Goal: Task Accomplishment & Management: Complete application form

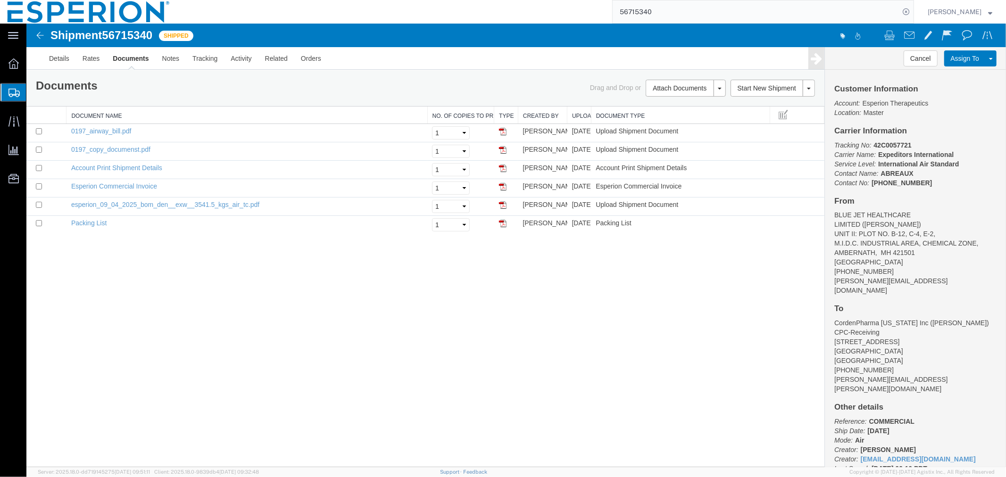
click at [710, 11] on input "56715340" at bounding box center [755, 11] width 287 height 23
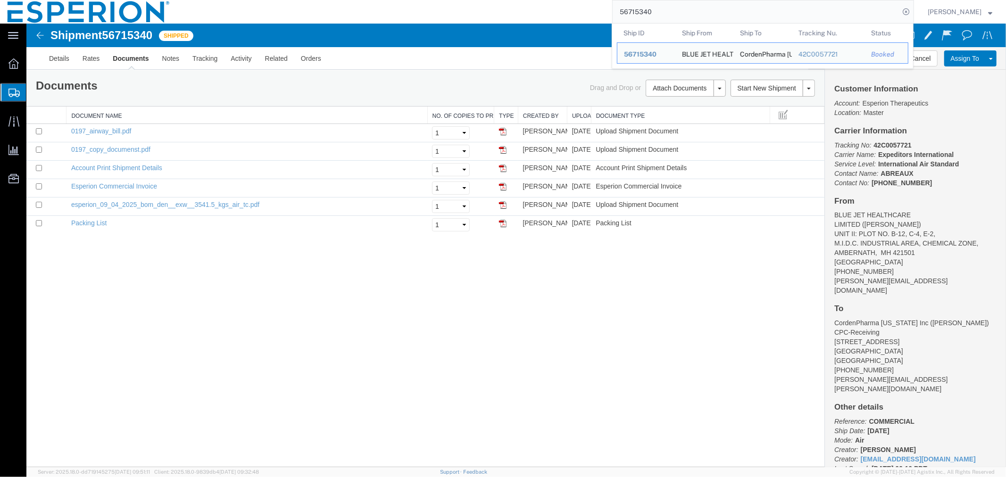
click at [697, 8] on input "56715340" at bounding box center [755, 11] width 287 height 23
drag, startPoint x: 685, startPoint y: 8, endPoint x: 548, endPoint y: 6, distance: 137.2
click at [548, 6] on div "56715340 Ship ID Ship From Ship To Tracking Nu. Status Ship ID 56715340 Ship Fr…" at bounding box center [545, 12] width 736 height 24
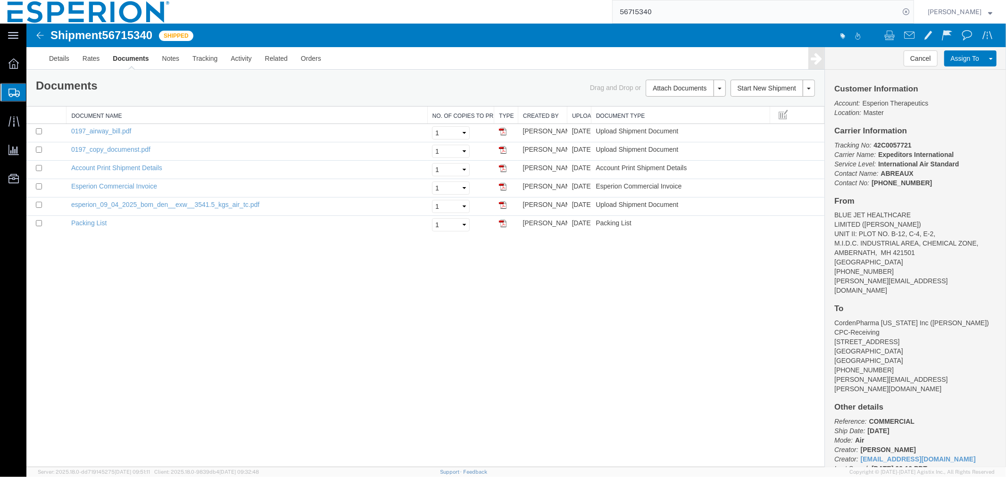
paste input "90272"
type input "56790272"
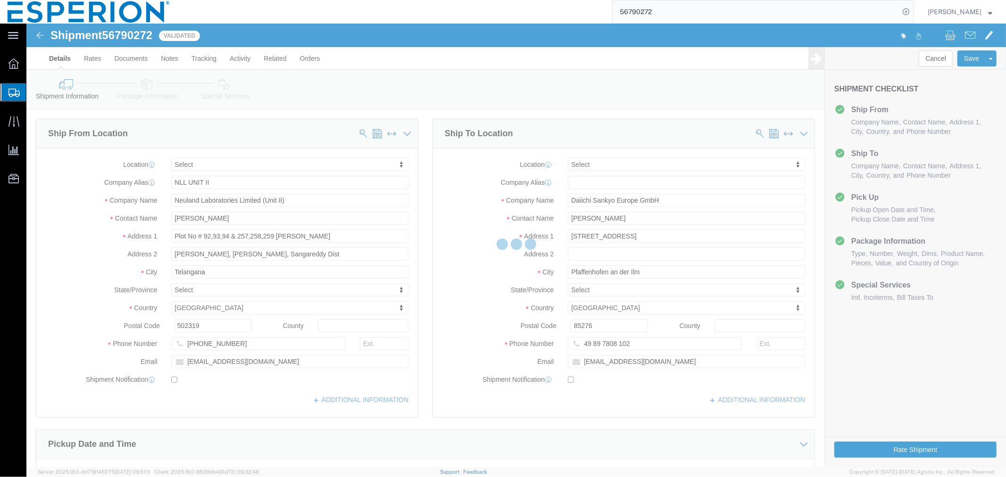
select select
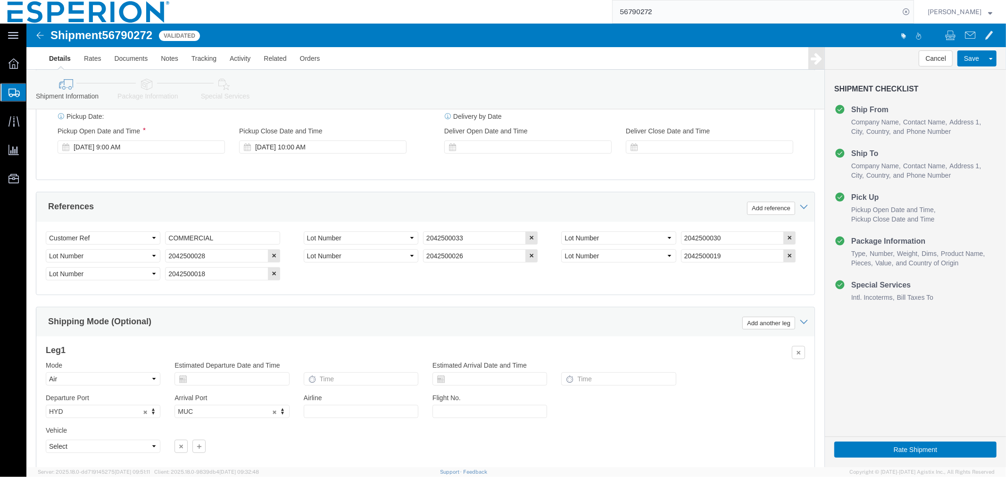
scroll to position [438, 0]
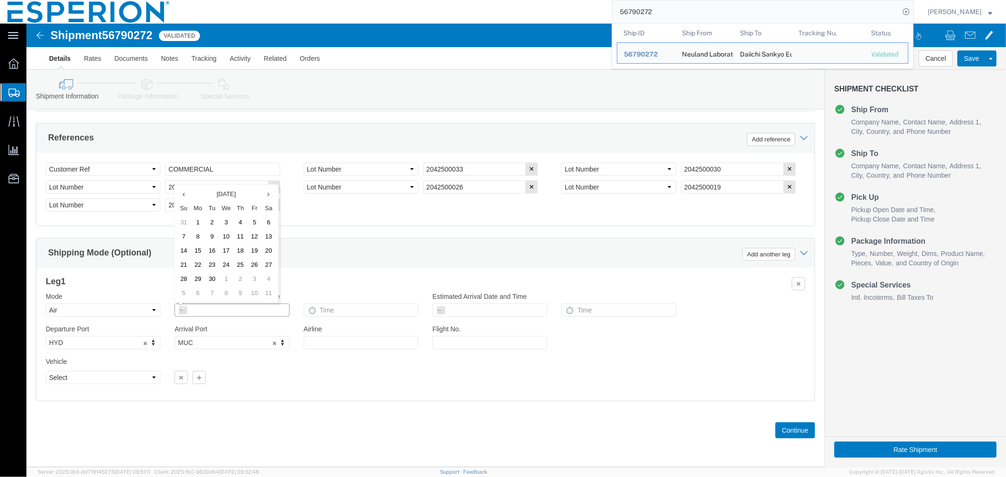
click input "text"
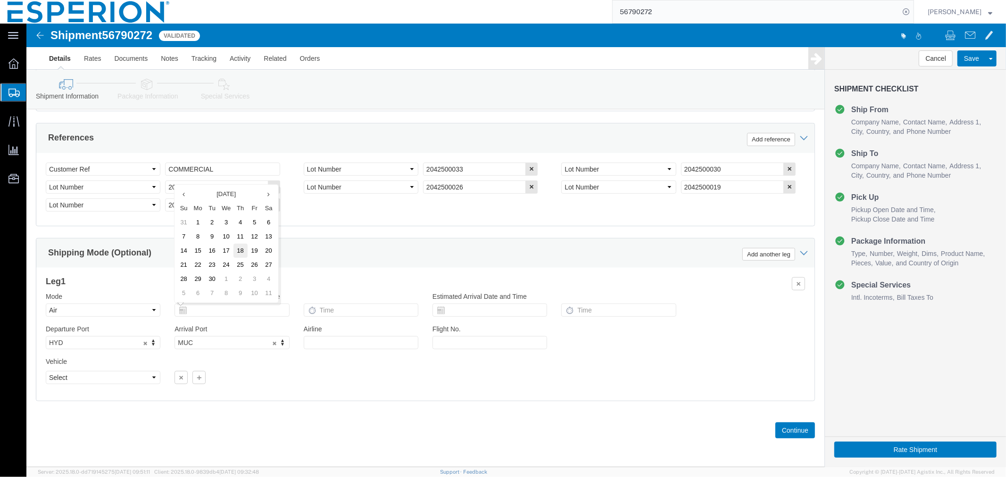
click td "18"
type input "[DATE]"
click input "text"
type input "3:10 AM"
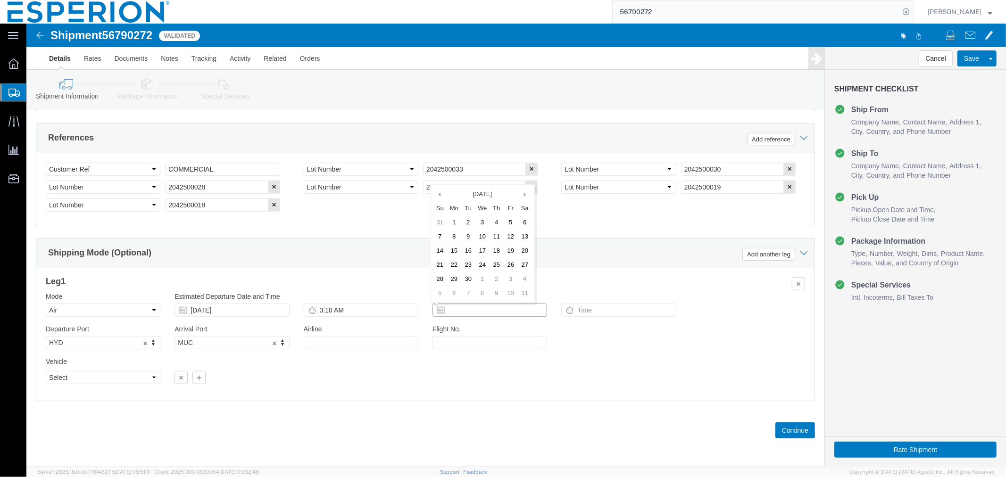
click input "text"
click td "18"
type input "[DATE]"
click input "text"
type input "3:10 AM"
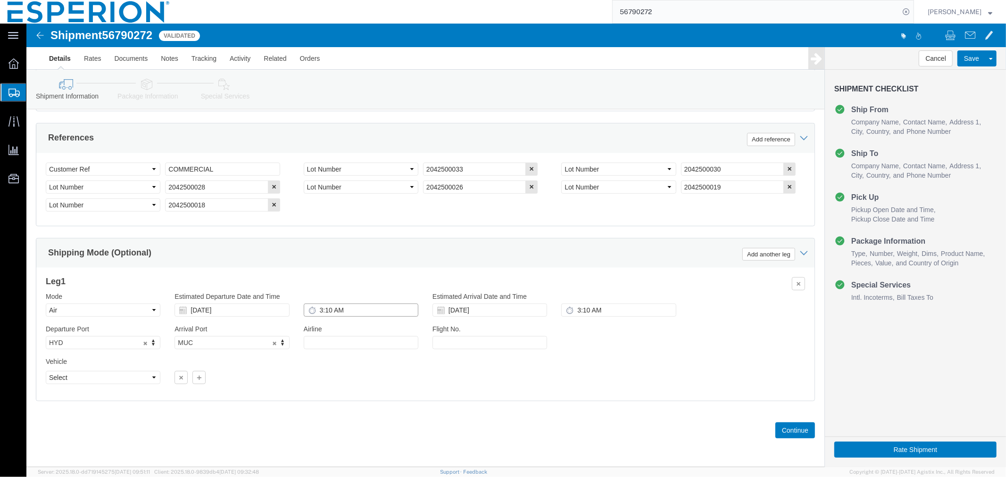
click input "3:10 AM"
drag, startPoint x: 324, startPoint y: 286, endPoint x: 282, endPoint y: 280, distance: 42.4
click input "3:10 AM"
drag, startPoint x: 326, startPoint y: 280, endPoint x: 289, endPoint y: 285, distance: 37.6
click input ":10 AM"
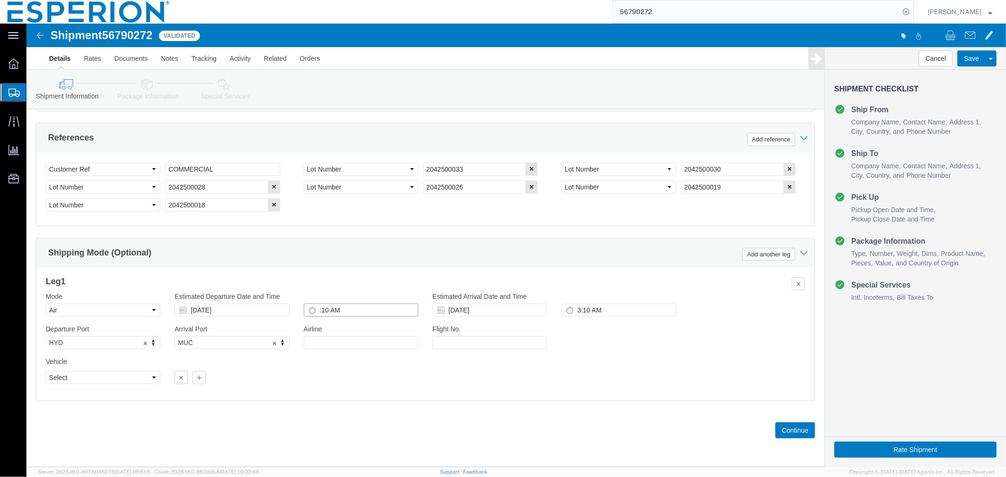
type input "10 AM"
drag, startPoint x: 310, startPoint y: 285, endPoint x: 274, endPoint y: 280, distance: 35.8
click div "10 AM"
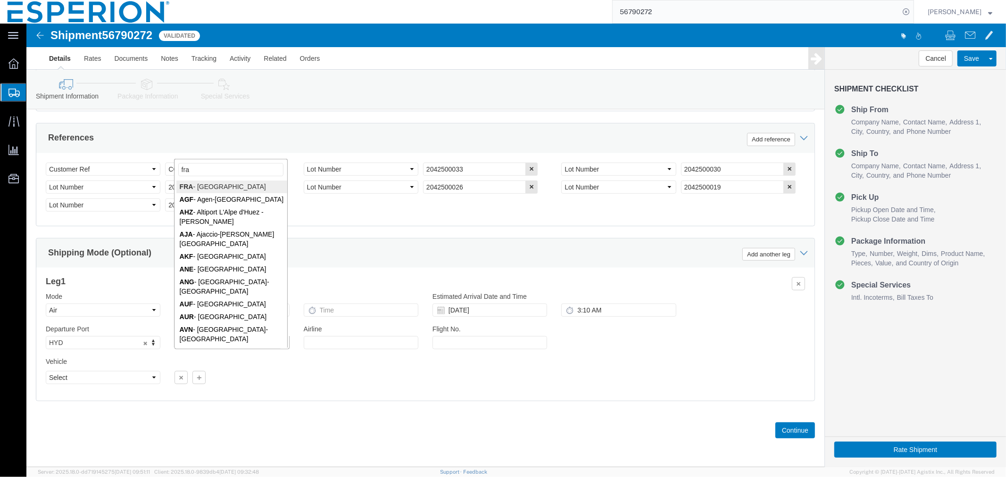
type input "fra"
type input "FRA"
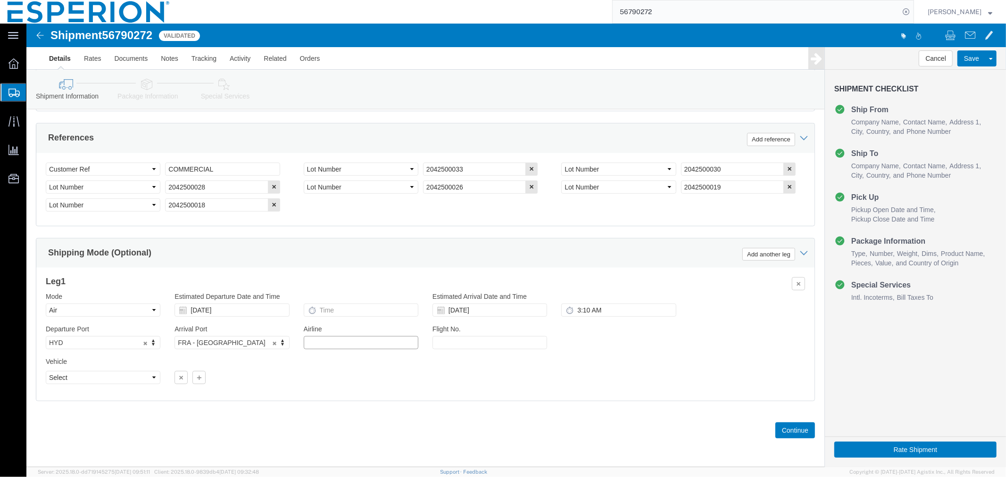
click input "text"
type input "LH"
click input "text"
type input "735"
click icon "button"
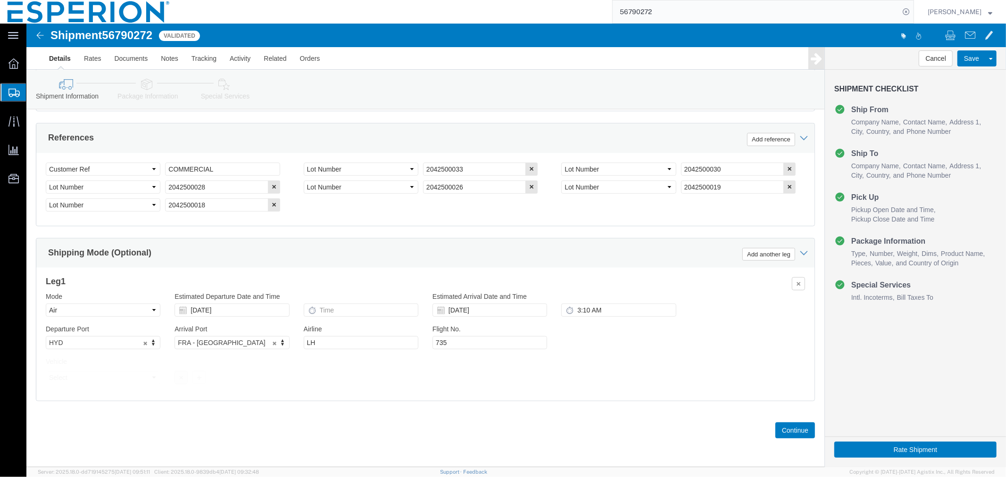
scroll to position [402, 0]
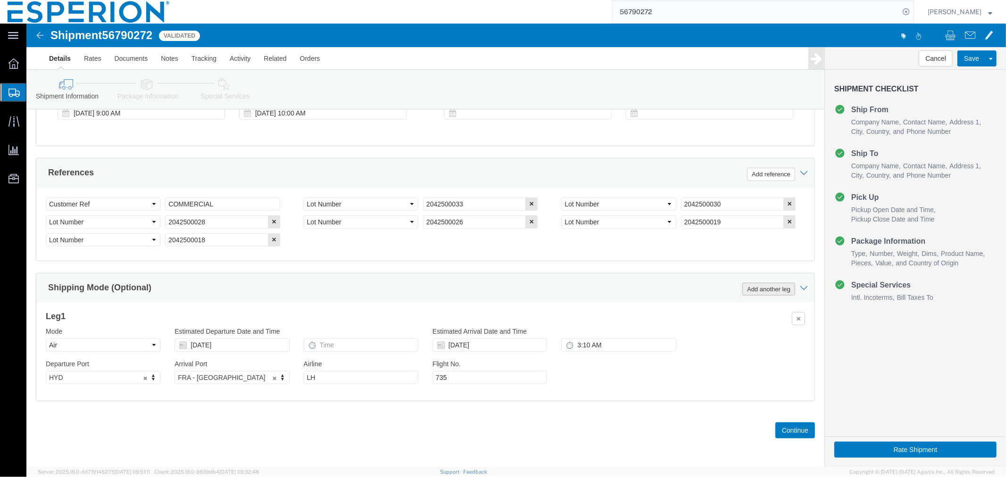
click button "Add another leg"
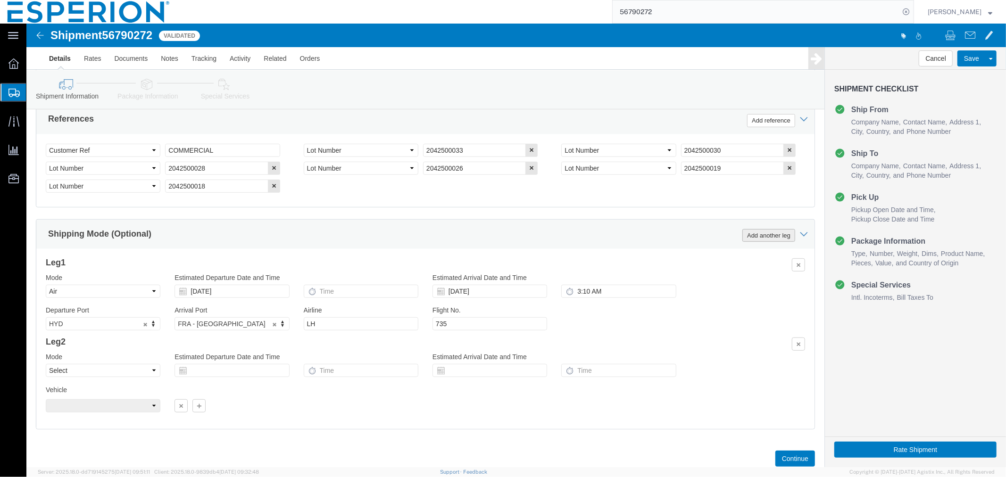
scroll to position [484, 0]
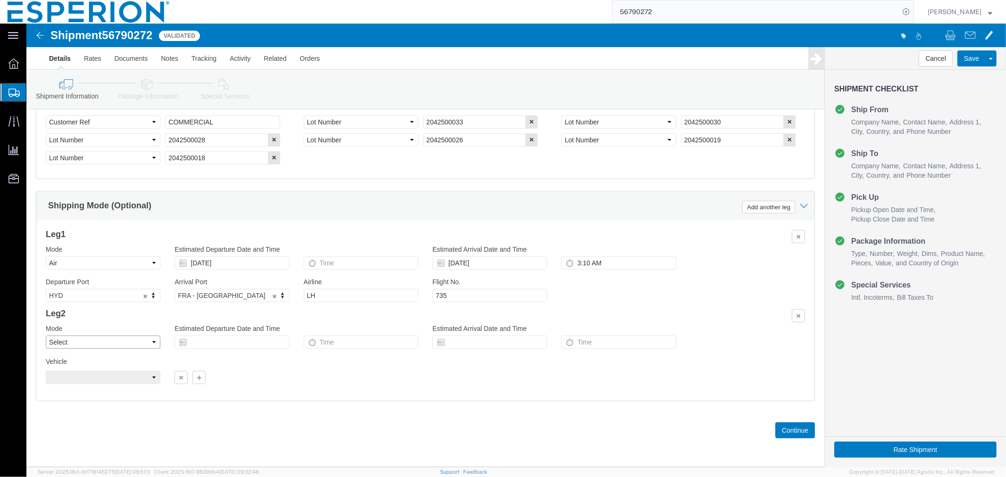
click select "Select Air Less than Truckload Multi-Leg Ocean Freight Rail Small Parcel Truckl…"
select select "AIR"
click select "Select Air Less than Truckload Multi-Leg Ocean Freight Rail Small Parcel Truckl…"
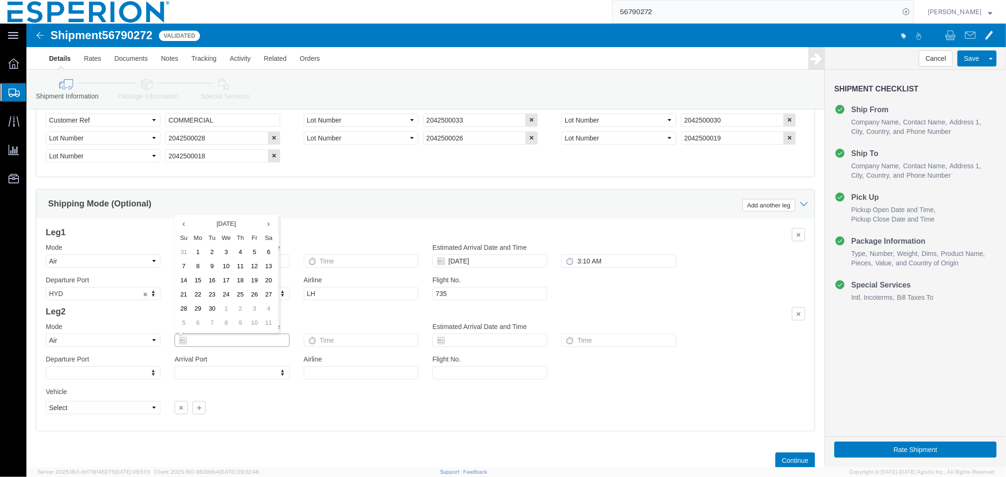
click input "text"
click td "18"
type input "[DATE]"
click input "text"
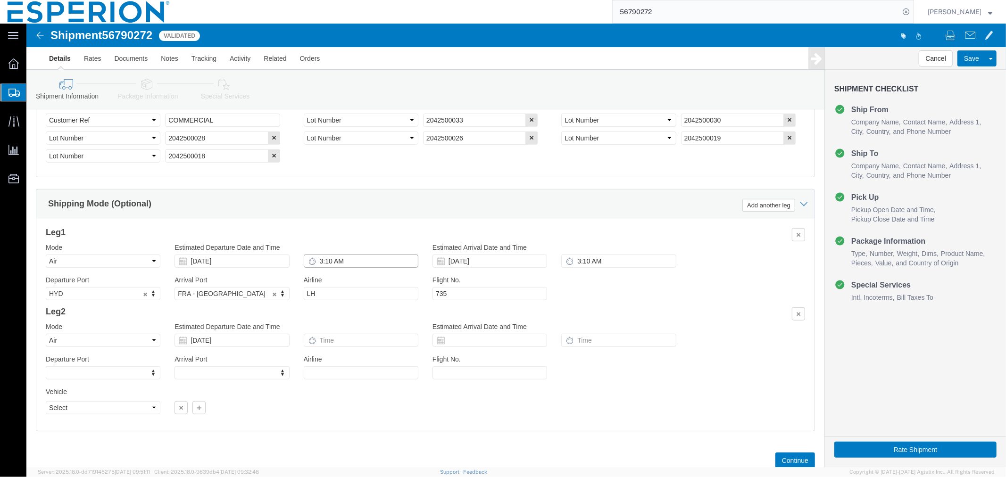
type input "3:10 AM"
type input "6:00 PM"
click input "text"
type input "1:00 AM"
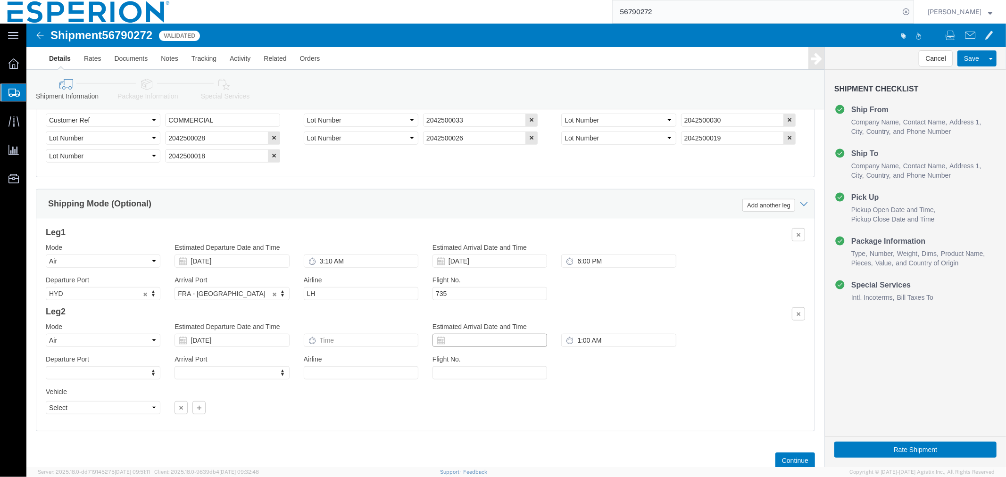
click input "text"
click td "19"
type input "[DATE]"
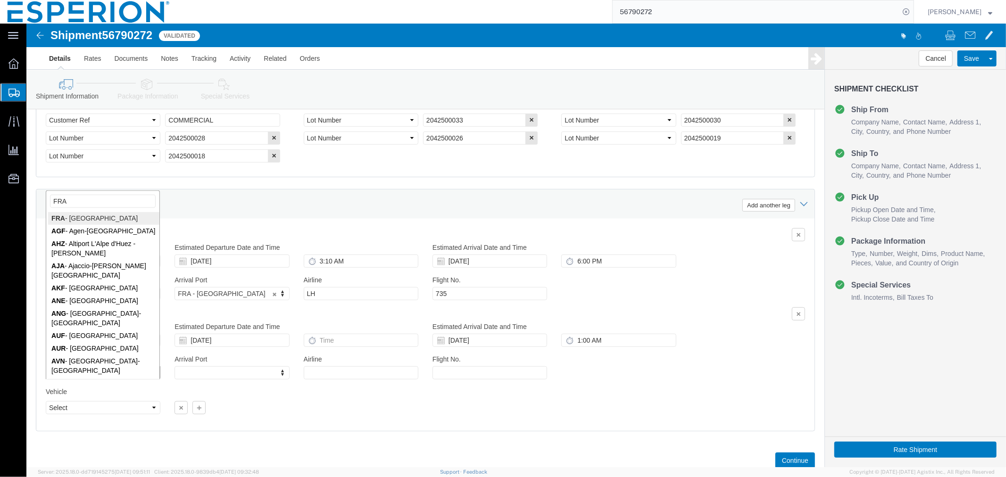
type input "FRA"
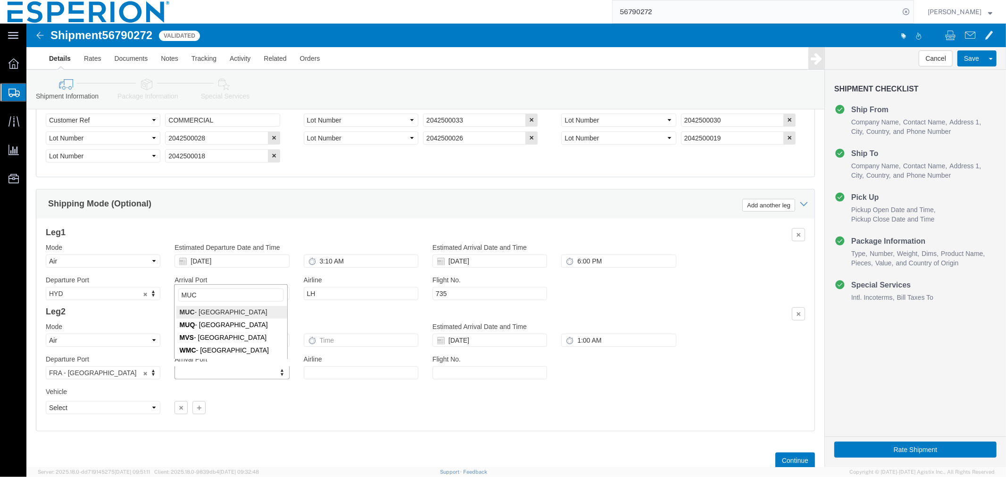
type input "MUC"
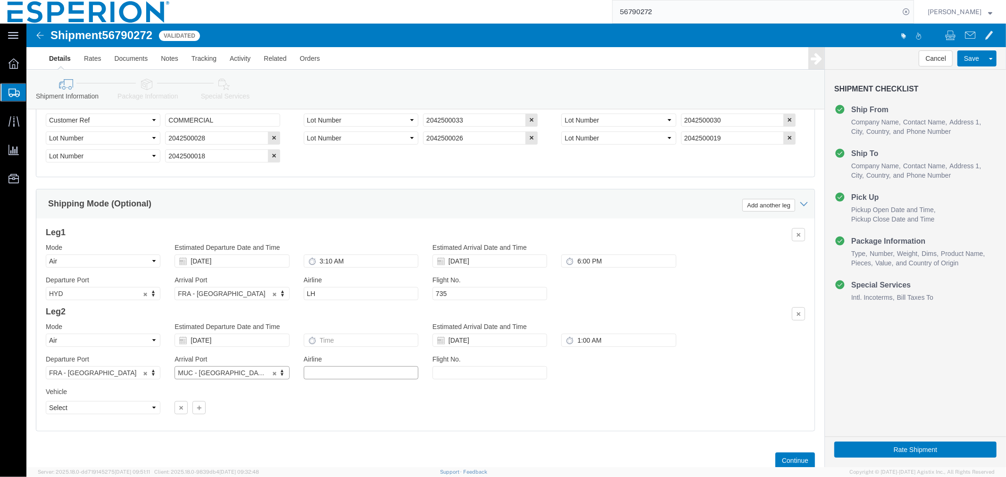
click input "text"
type input "LH"
click input "text"
type input "7246S"
click icon "button"
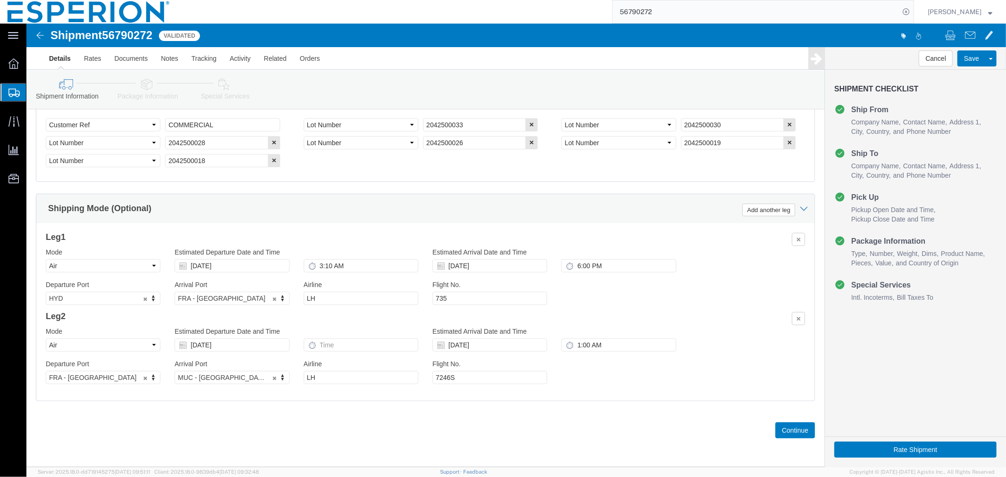
scroll to position [481, 0]
click button "Continue"
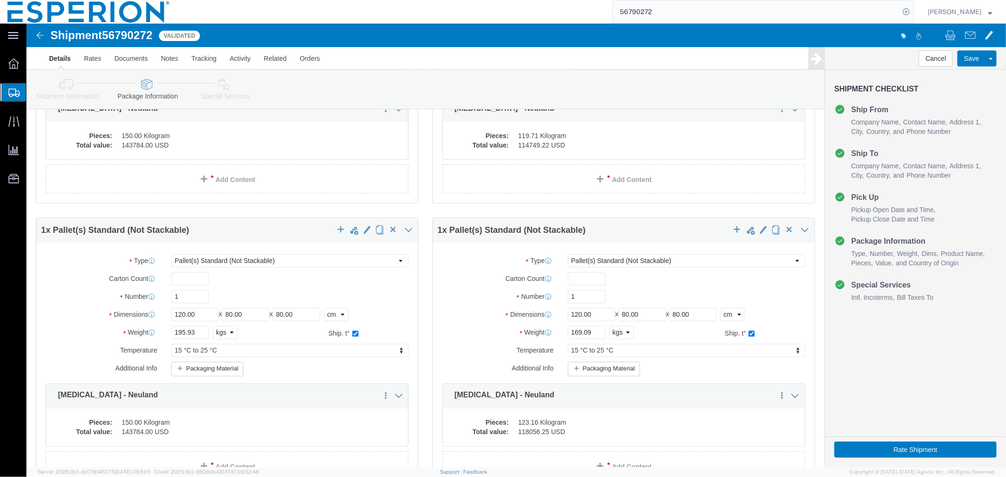
scroll to position [1528, 0]
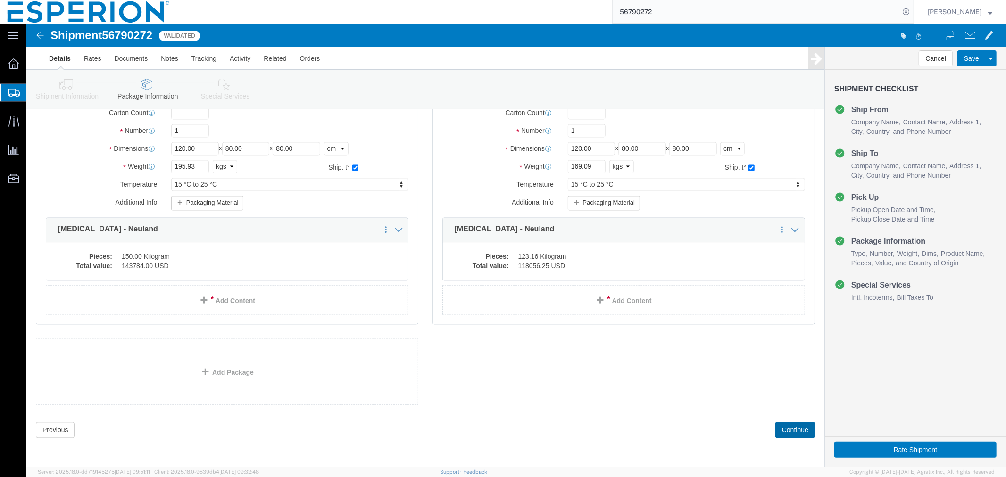
click button "Continue"
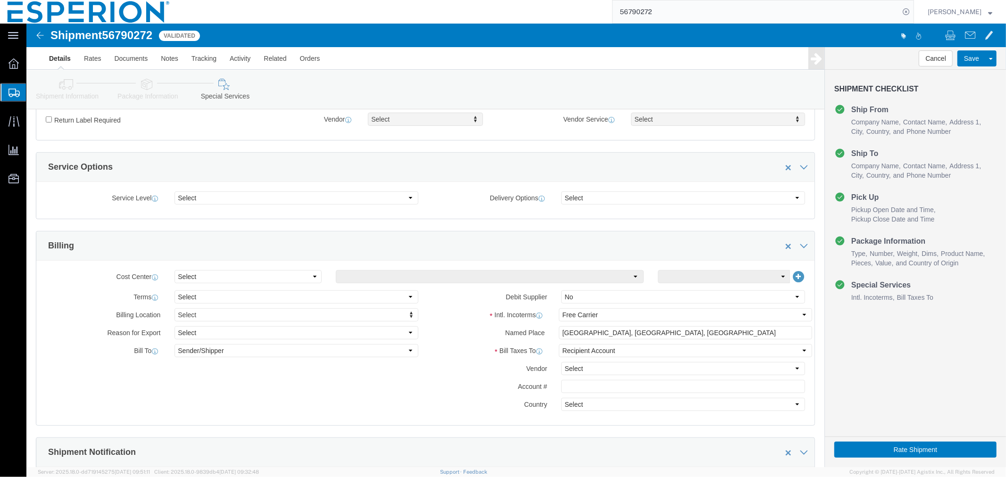
scroll to position [604, 0]
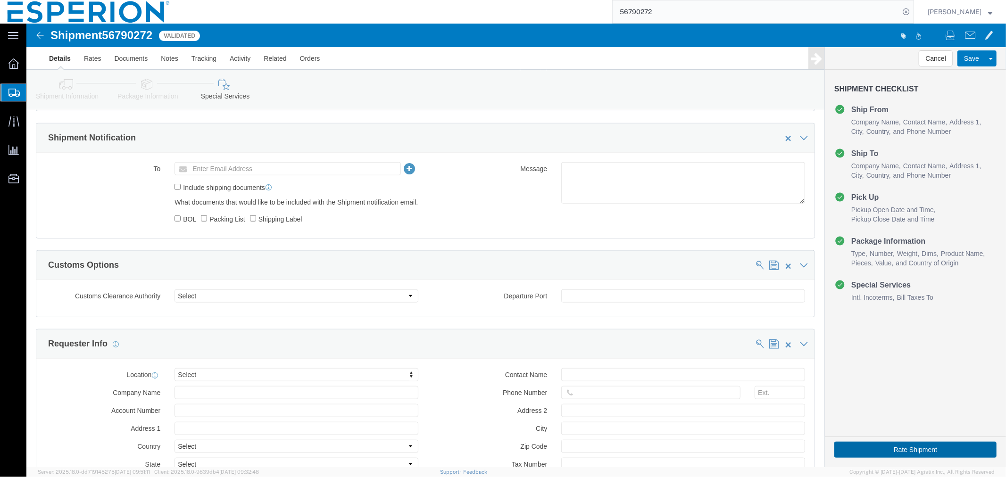
click button "Rate Shipment"
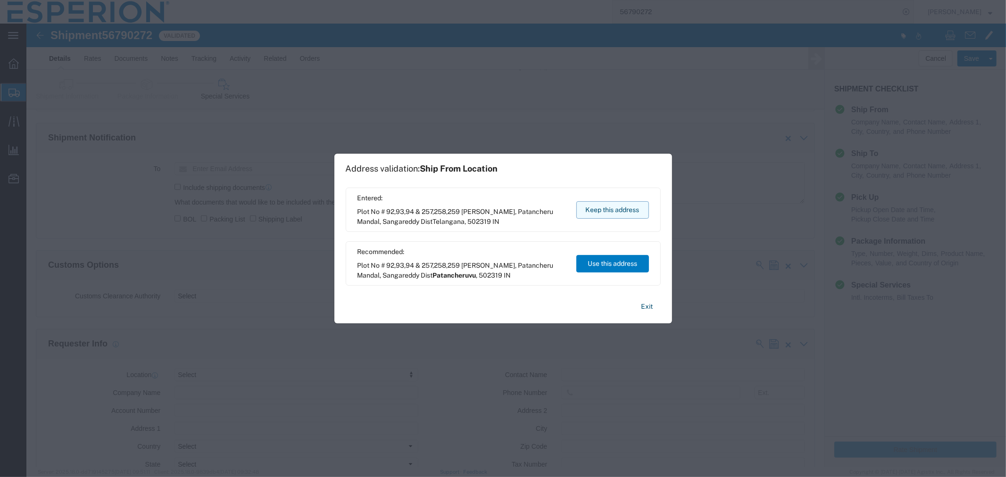
click at [617, 213] on button "Keep this address" at bounding box center [612, 209] width 73 height 17
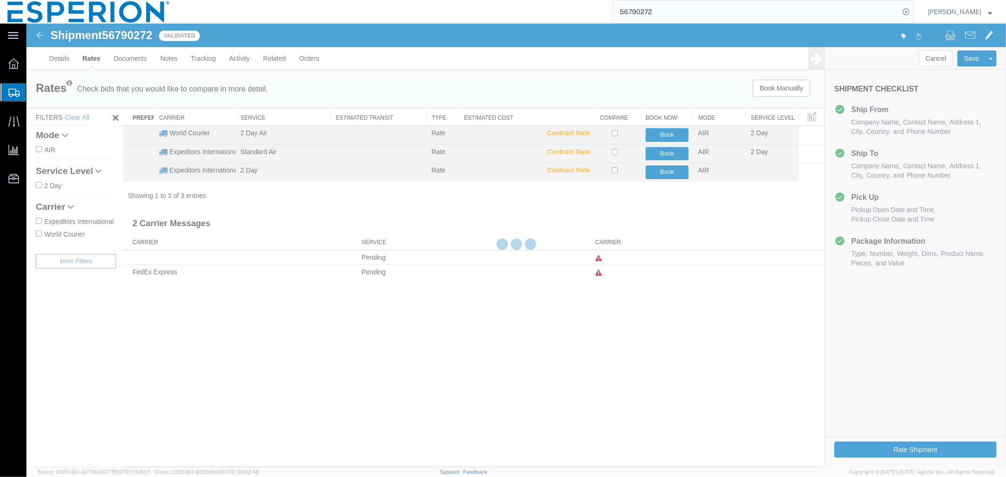
scroll to position [0, 0]
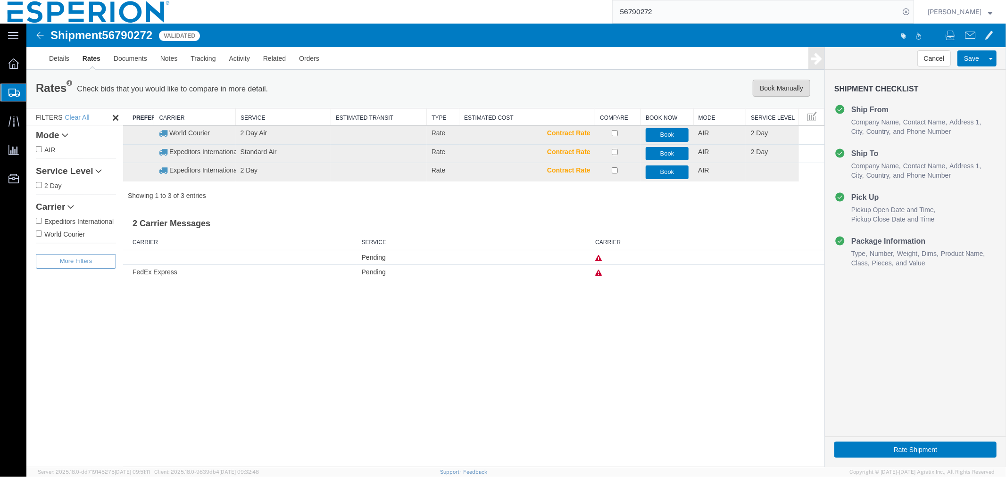
click at [786, 91] on button "Book Manually" at bounding box center [781, 87] width 58 height 17
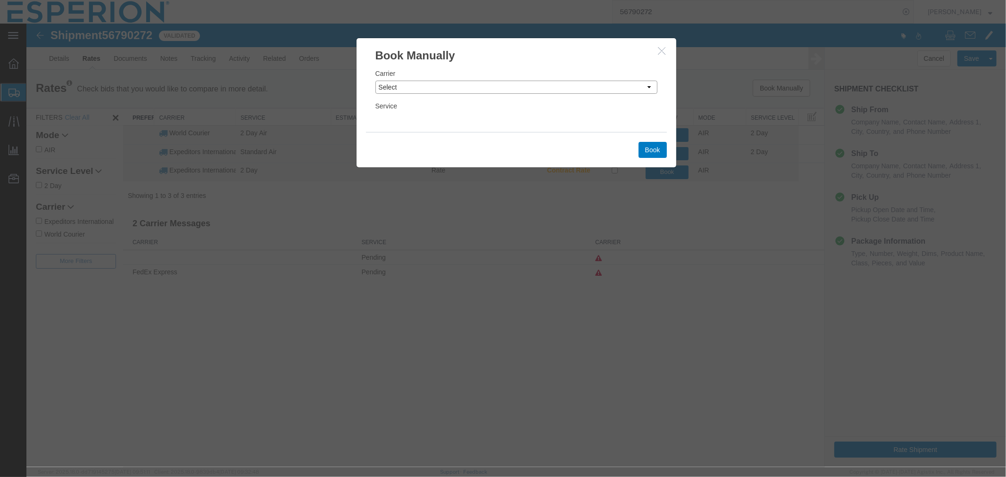
drag, startPoint x: 515, startPoint y: 86, endPoint x: 515, endPoint y: 92, distance: 6.1
click at [515, 86] on select "Select Add New Carrier (and default service) DHL Global Forwarding Expeditors I…" at bounding box center [516, 86] width 282 height 13
select select "59"
click at [375, 80] on select "Select Add New Carrier (and default service) DHL Global Forwarding Expeditors I…" at bounding box center [516, 86] width 282 height 13
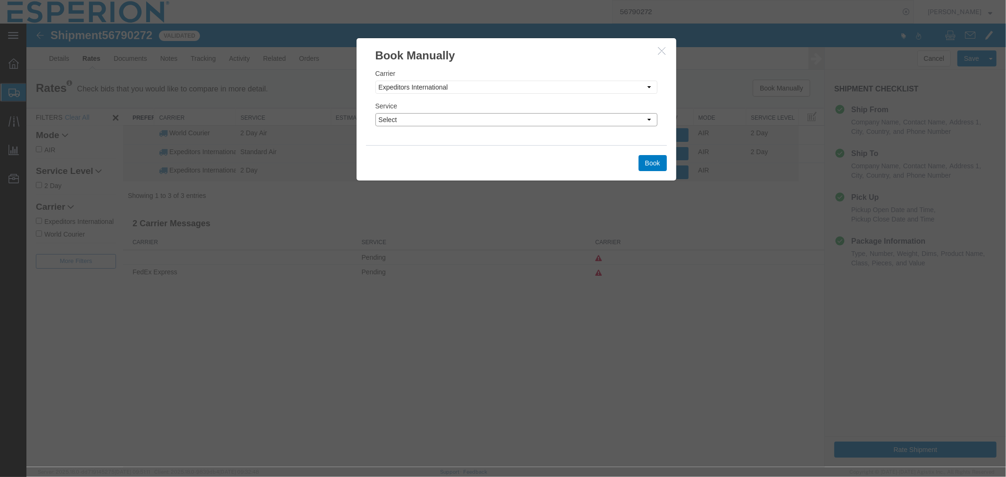
click at [435, 118] on select "Select 2 Day Airborne Drop Broker Consolidated Deferred Air Deferred Door-to-Do…" at bounding box center [516, 119] width 282 height 13
select select "553"
click at [375, 113] on select "Select 2 Day Airborne Drop Broker Consolidated Deferred Air Deferred Door-to-Do…" at bounding box center [516, 119] width 282 height 13
click at [639, 165] on button "Book" at bounding box center [652, 163] width 28 height 16
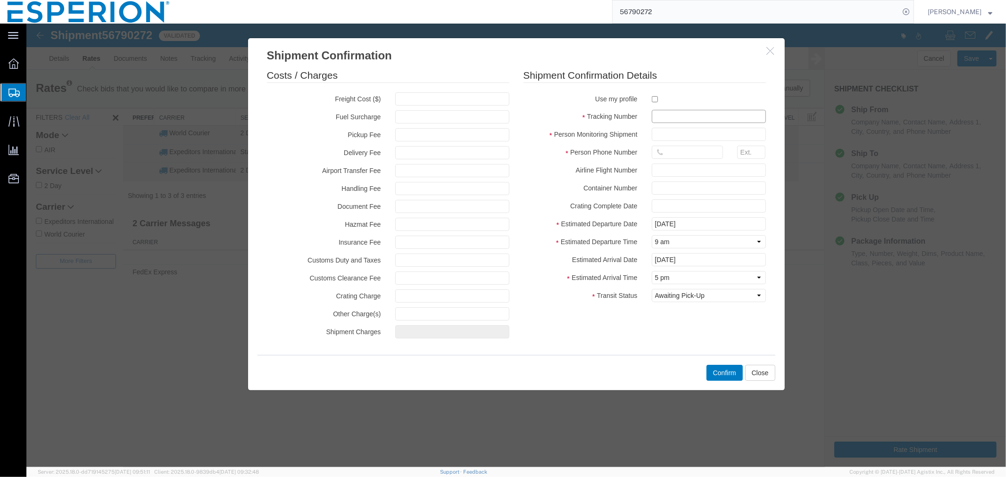
click at [683, 114] on input "text" at bounding box center [708, 115] width 114 height 13
paste input "4650019041"
type input "4650019041"
click at [673, 136] on input "text" at bounding box center [708, 133] width 114 height 13
type input "ABREAUX"
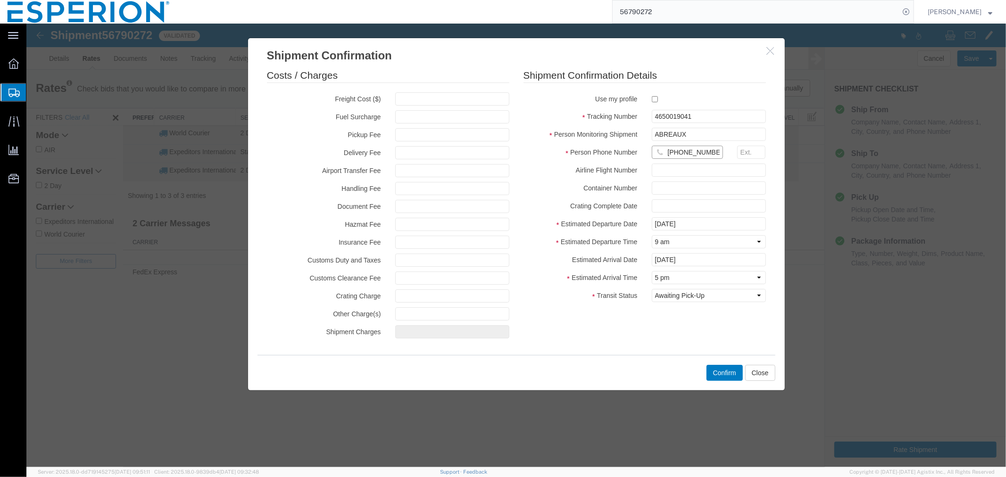
type input "[PHONE_NUMBER]"
click at [694, 223] on input "[DATE]" at bounding box center [708, 223] width 114 height 13
click at [674, 297] on td "15" at bounding box center [672, 297] width 14 height 14
type input "[DATE]"
click at [674, 240] on select "Select Midnight 1 am 2 am 3 am 4 am 5 am 6 am 7 am 8 am 9 am 10 am 11 am 12 Noo…" at bounding box center [708, 241] width 114 height 13
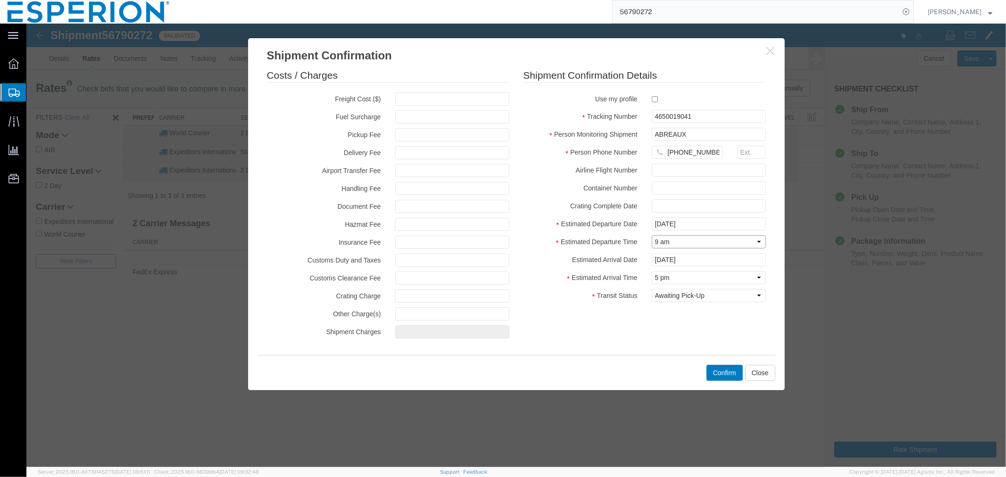
select select "0800"
click at [651, 235] on select "Select Midnight 1 am 2 am 3 am 4 am 5 am 6 am 7 am 8 am 9 am 10 am 11 am 12 Noo…" at bounding box center [708, 241] width 114 height 13
click at [694, 262] on input "[DATE]" at bounding box center [708, 259] width 114 height 13
click at [729, 195] on td "19" at bounding box center [729, 198] width 14 height 14
type input "[DATE]"
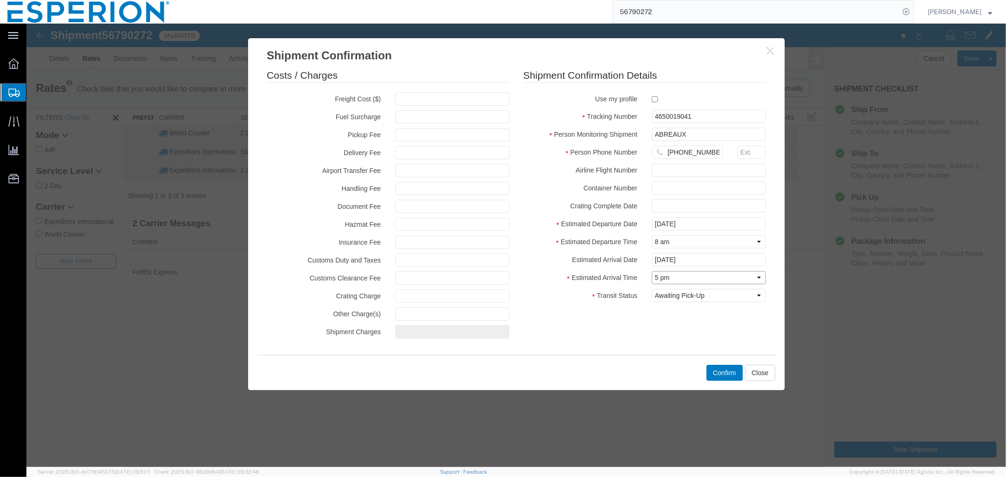
click at [691, 278] on select "Select Midnight 1 am 2 am 3 am 4 am 5 am 6 am 7 am 8 am 9 am 10 am 11 am 12 Noo…" at bounding box center [708, 277] width 114 height 13
select select "0100"
click at [651, 271] on select "Select Midnight 1 am 2 am 3 am 4 am 5 am 6 am 7 am 8 am 9 am 10 am 11 am 12 Noo…" at bounding box center [708, 277] width 114 height 13
click at [713, 375] on button "Confirm" at bounding box center [724, 372] width 36 height 16
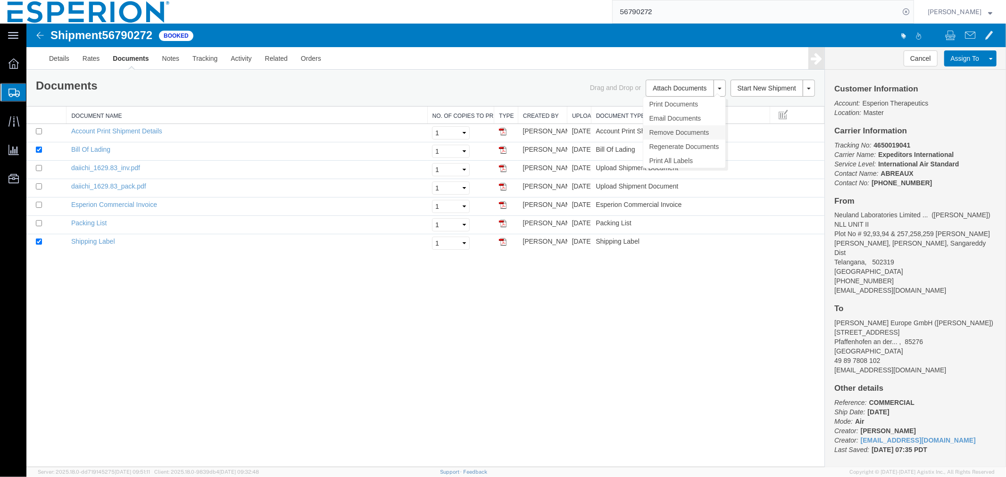
click at [674, 130] on link "Remove Documents" at bounding box center [684, 132] width 82 height 14
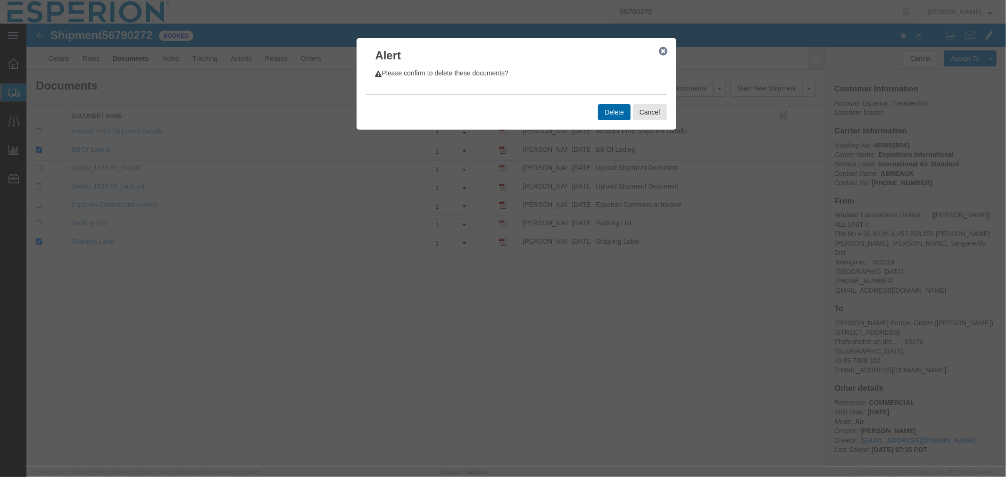
click at [603, 113] on button "Delete" at bounding box center [613, 112] width 32 height 16
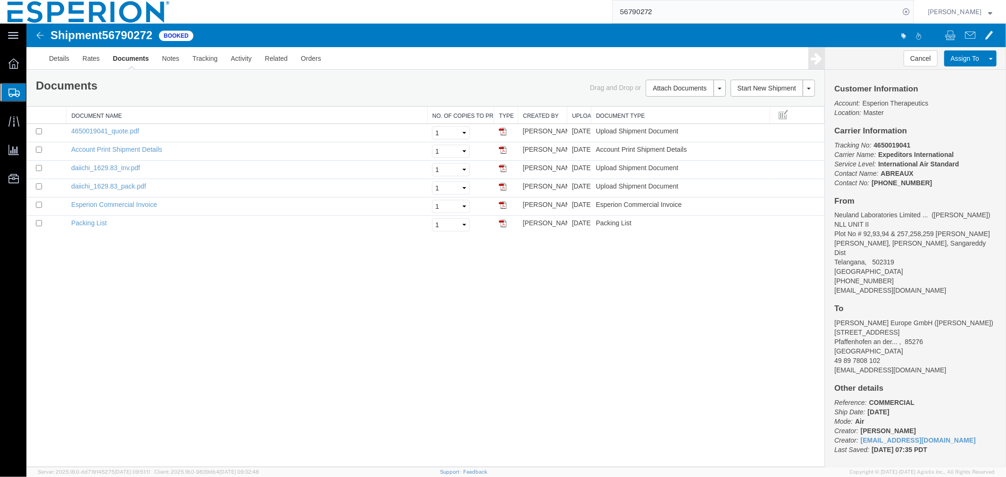
click at [346, 320] on div "Shipment 56790272 6 of 6 Booked Details Rates Documents Notes Tracking Activity…" at bounding box center [515, 245] width 979 height 444
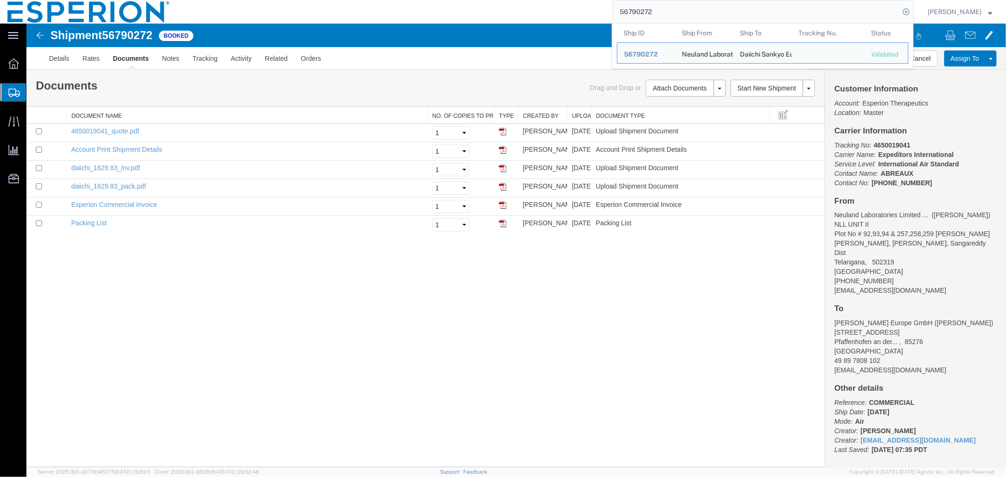
click at [668, 19] on input "56790272" at bounding box center [755, 11] width 287 height 23
drag, startPoint x: 668, startPoint y: 16, endPoint x: 587, endPoint y: 8, distance: 82.0
click at [587, 8] on div "56790272 Ship ID Ship From Ship To Tracking Nu. Status Ship ID 56790272 Ship Fr…" at bounding box center [545, 12] width 736 height 24
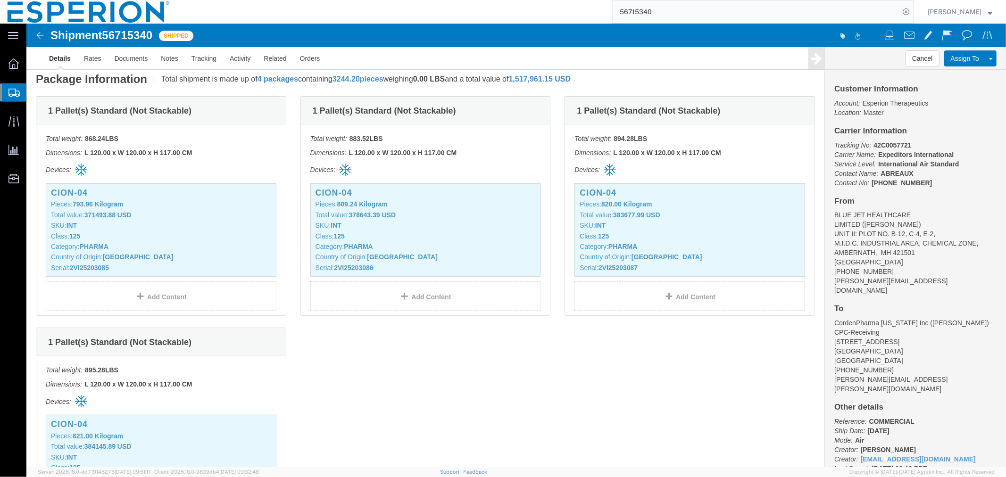
scroll to position [471, 0]
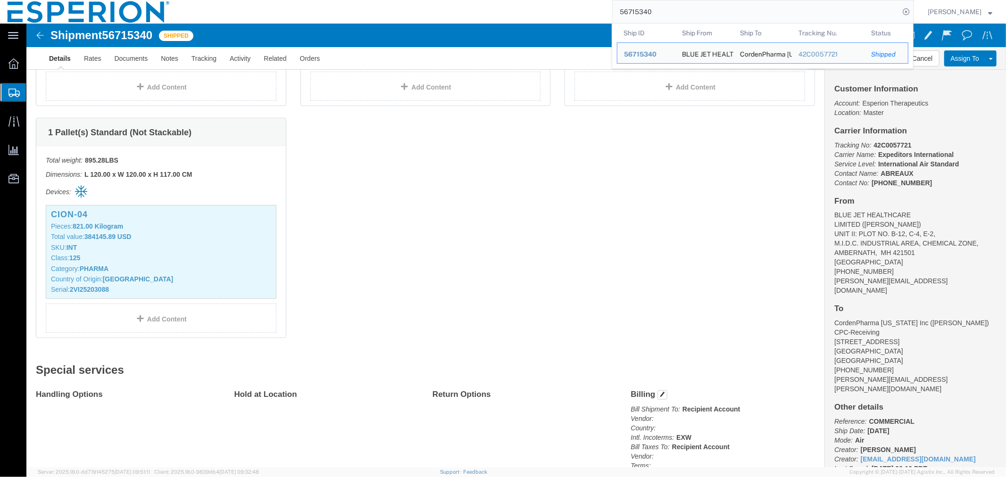
click div "1 Pallet(s) Standard (Not Stackable) Total weight: 868.24 LBS Dimensions: L 120…"
drag, startPoint x: 682, startPoint y: 12, endPoint x: 585, endPoint y: 15, distance: 97.6
click at [585, 15] on div "56715340 Ship ID Ship From Ship To Tracking Nu. Status Ship ID 56715340 Ship Fr…" at bounding box center [545, 12] width 736 height 24
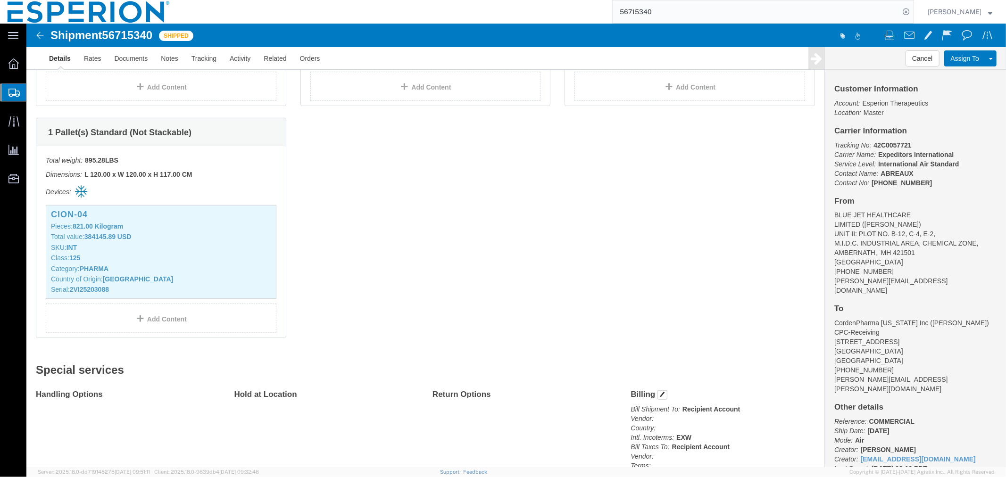
paste input "654144"
type input "56654144"
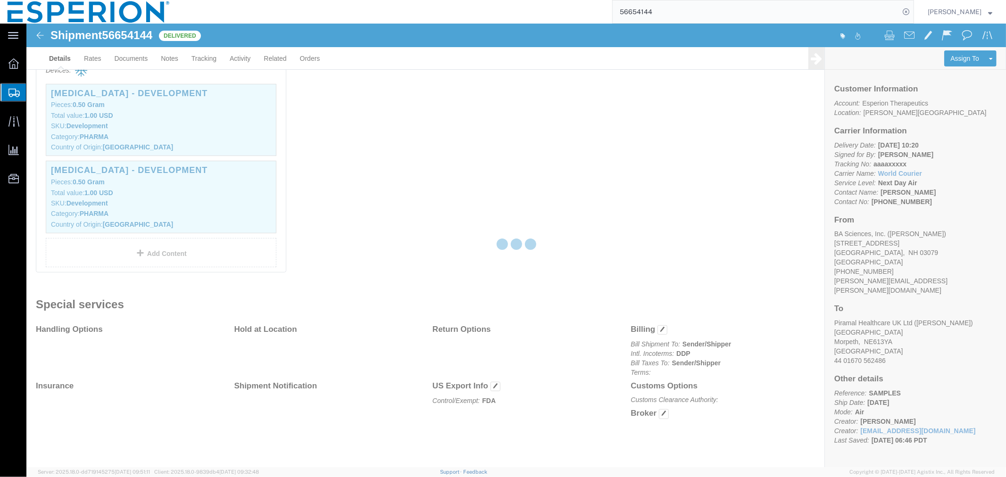
scroll to position [326, 0]
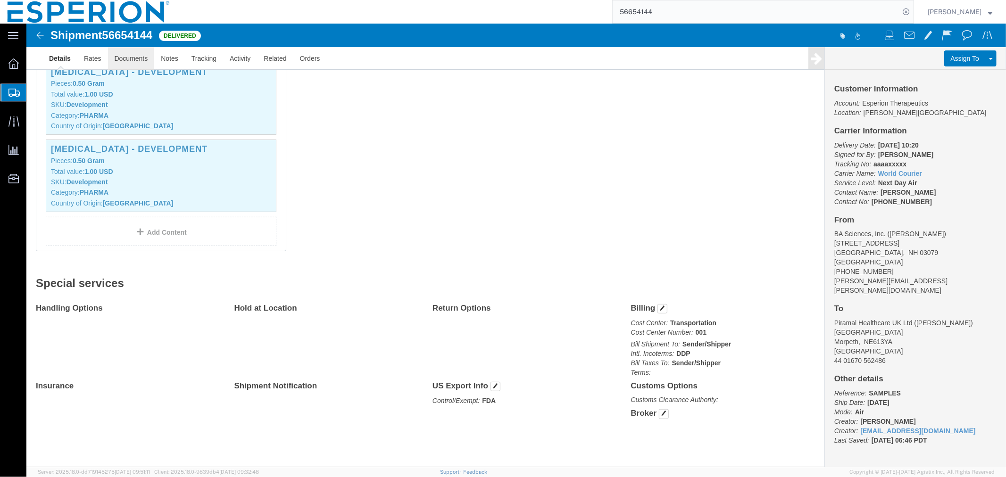
click link "Documents"
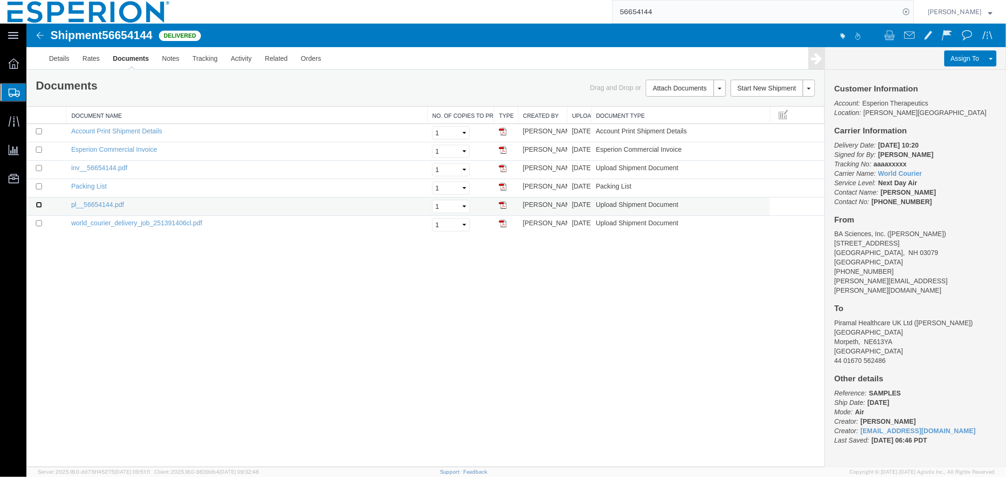
click at [38, 204] on input "checkbox" at bounding box center [38, 204] width 6 height 6
checkbox input "true"
click at [40, 224] on input "checkbox" at bounding box center [38, 223] width 6 height 6
checkbox input "true"
click at [663, 104] on link "Print Documents" at bounding box center [684, 104] width 82 height 14
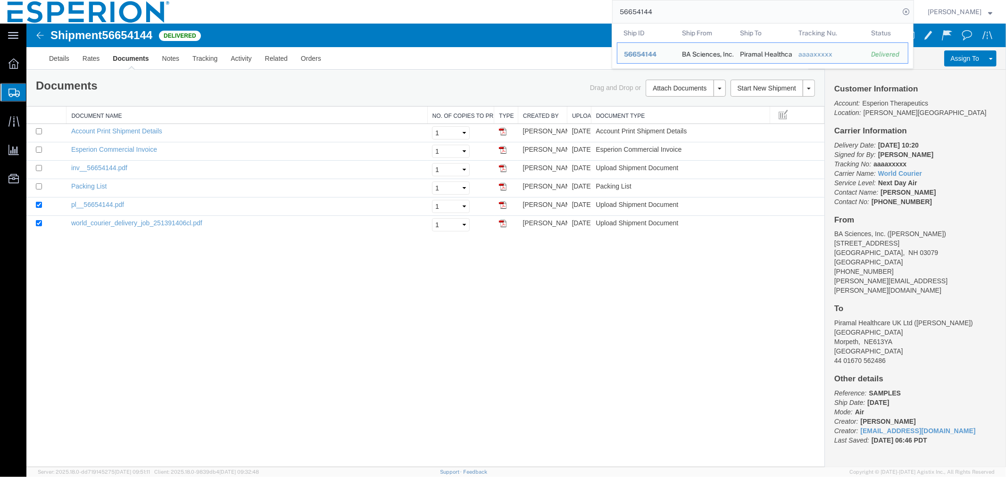
drag, startPoint x: 689, startPoint y: 13, endPoint x: 522, endPoint y: 10, distance: 166.9
click at [523, 10] on div "56654144 Ship ID Ship From Ship To Tracking Nu. Status Ship ID 56654144 Ship Fr…" at bounding box center [545, 12] width 736 height 24
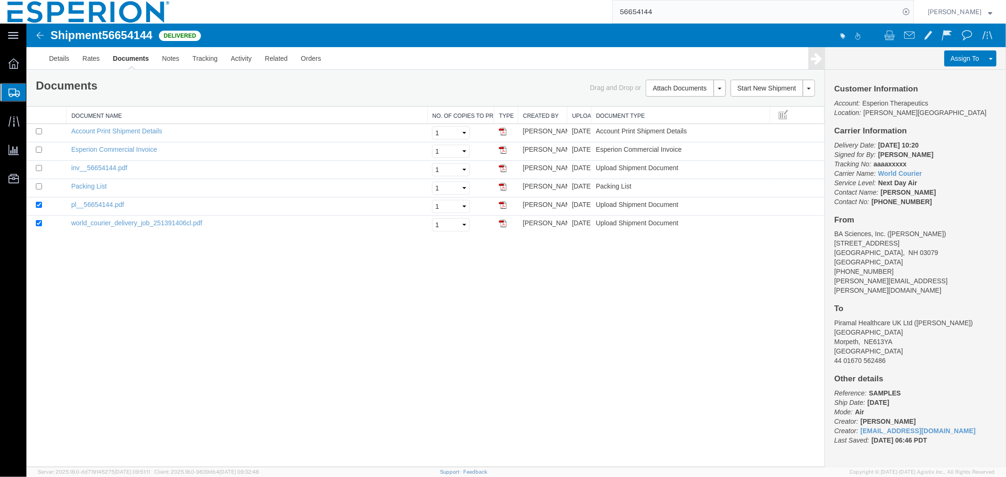
paste input "3673"
type input "56653673"
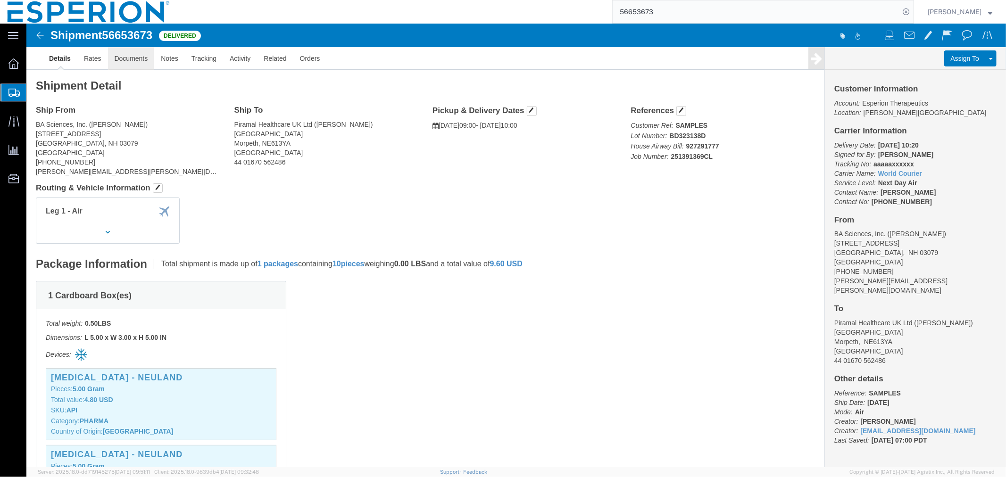
click link "Documents"
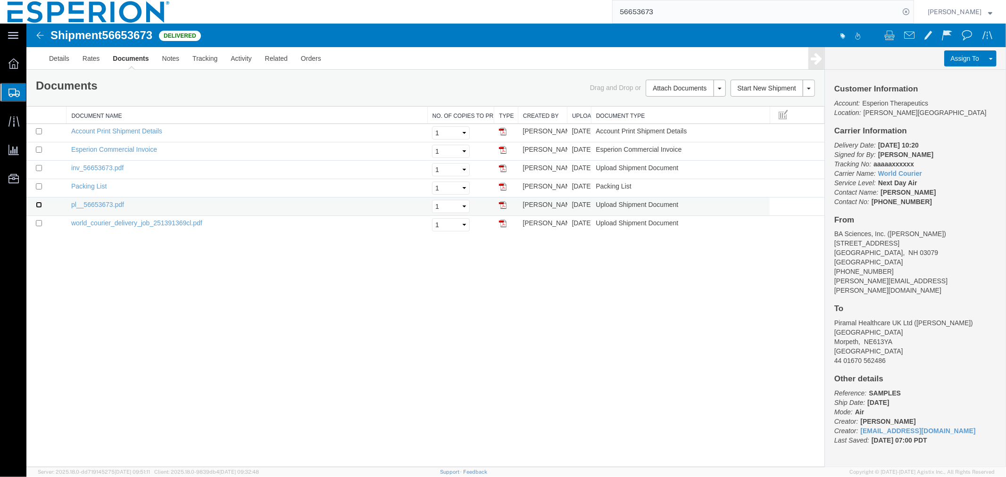
click at [38, 207] on input "checkbox" at bounding box center [38, 204] width 6 height 6
checkbox input "true"
click at [37, 223] on input "checkbox" at bounding box center [38, 223] width 6 height 6
checkbox input "true"
click at [662, 106] on link "Print Documents" at bounding box center [684, 104] width 82 height 14
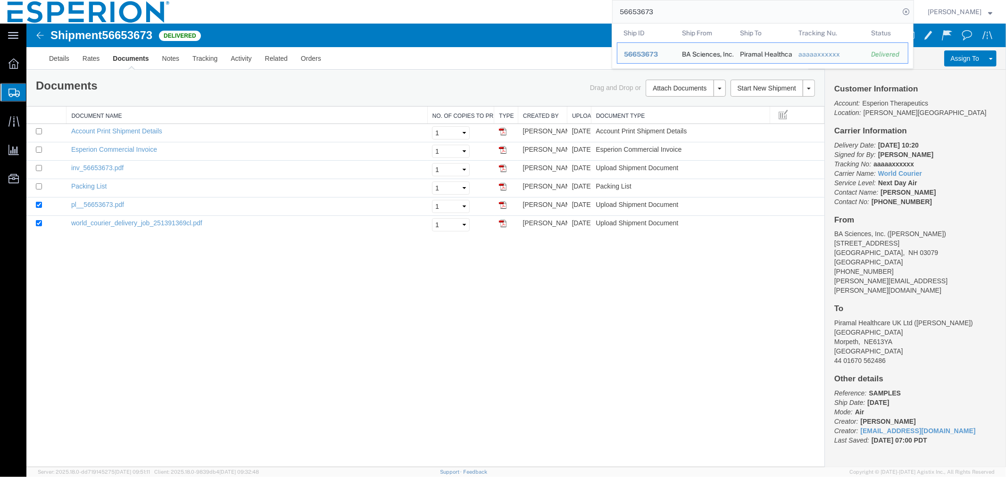
drag, startPoint x: 665, startPoint y: 12, endPoint x: 489, endPoint y: -12, distance: 177.4
click at [489, 0] on html "main_menu Created with Sketch. Collapse Menu Overview Shipments Shipment Manage…" at bounding box center [503, 238] width 1006 height 477
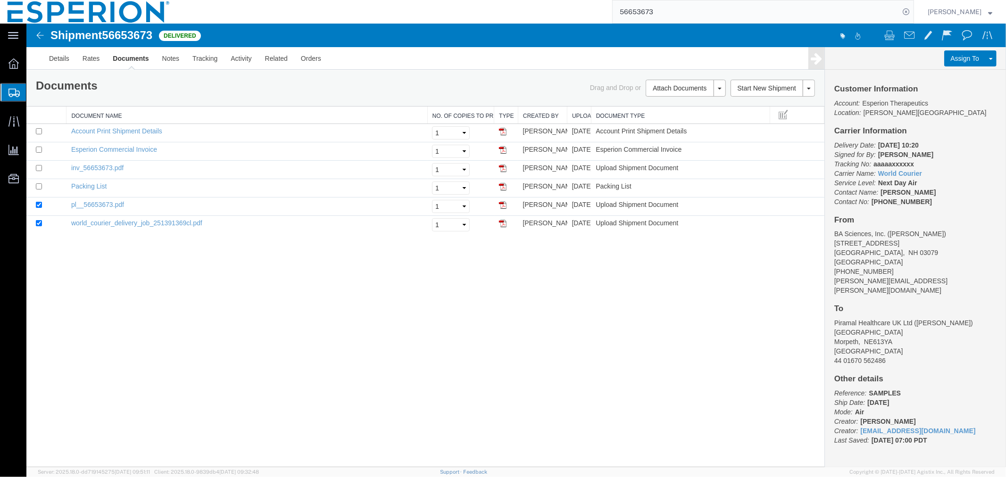
paste input "34624"
type input "56634624"
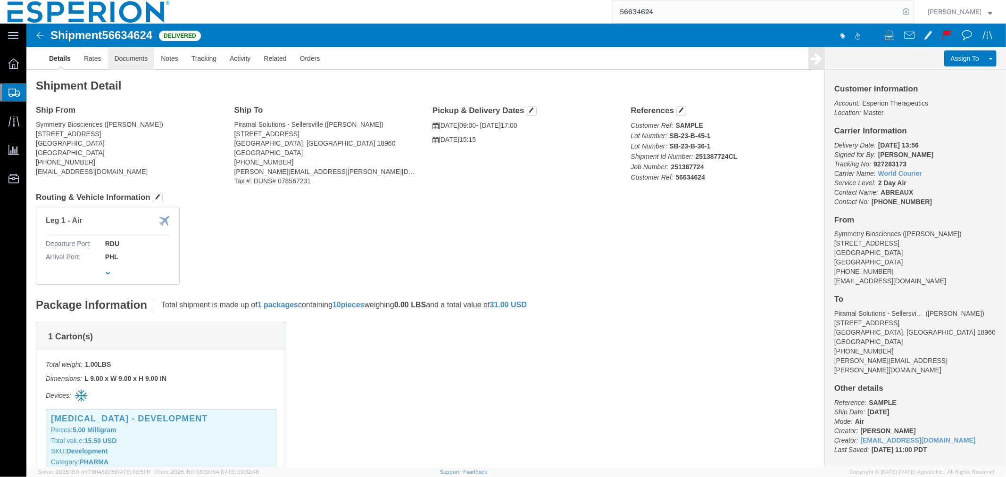
click link "Documents"
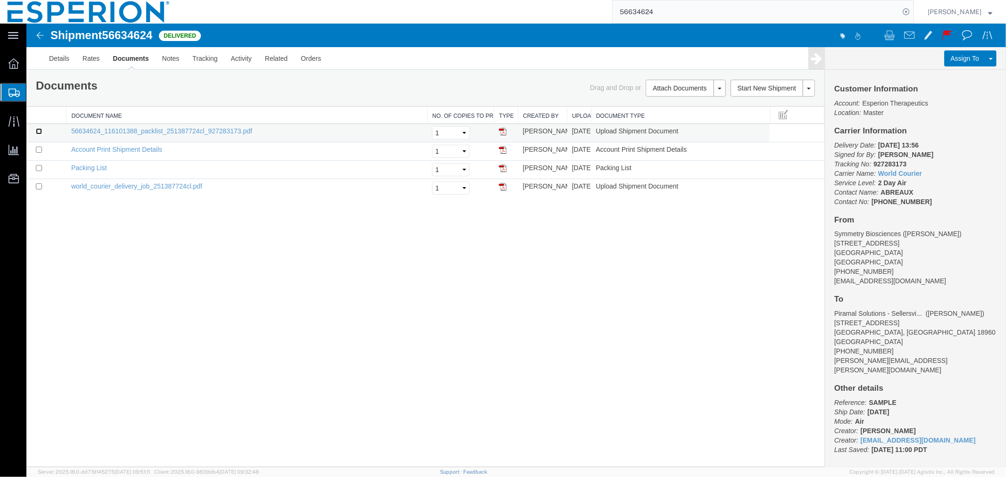
click at [37, 132] on input "checkbox" at bounding box center [38, 131] width 6 height 6
checkbox input "true"
click at [40, 185] on input "checkbox" at bounding box center [38, 186] width 6 height 6
checkbox input "true"
click at [659, 103] on link "Print Documents" at bounding box center [684, 104] width 82 height 14
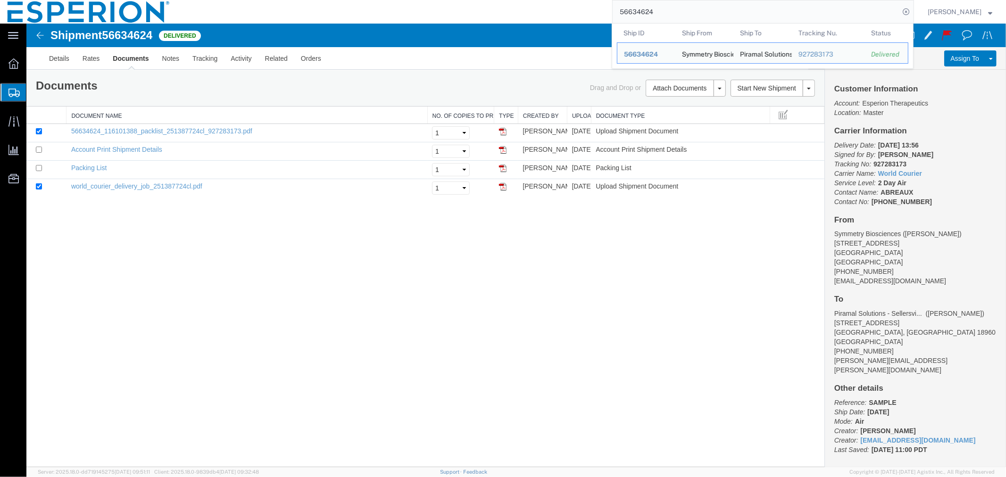
drag, startPoint x: 682, startPoint y: 14, endPoint x: 496, endPoint y: 3, distance: 186.1
click at [496, 3] on div "56634624 Ship ID Ship From Ship To Tracking Nu. Status Ship ID 56634624 Ship Fr…" at bounding box center [545, 12] width 736 height 24
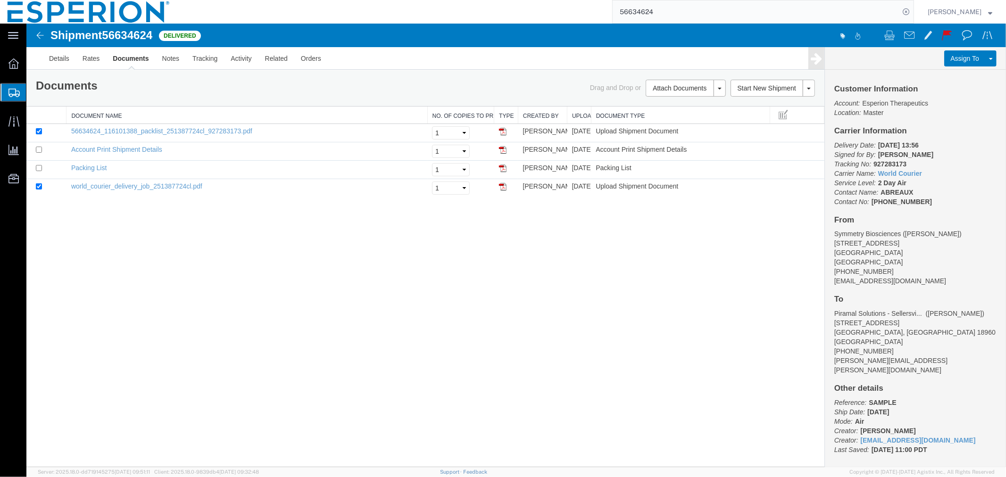
paste input "565"
type input "56565624"
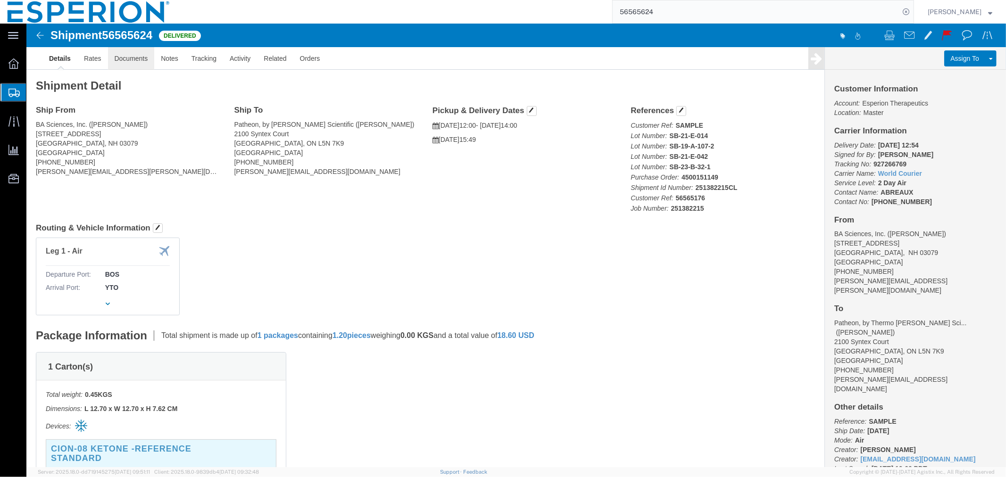
click link "Documents"
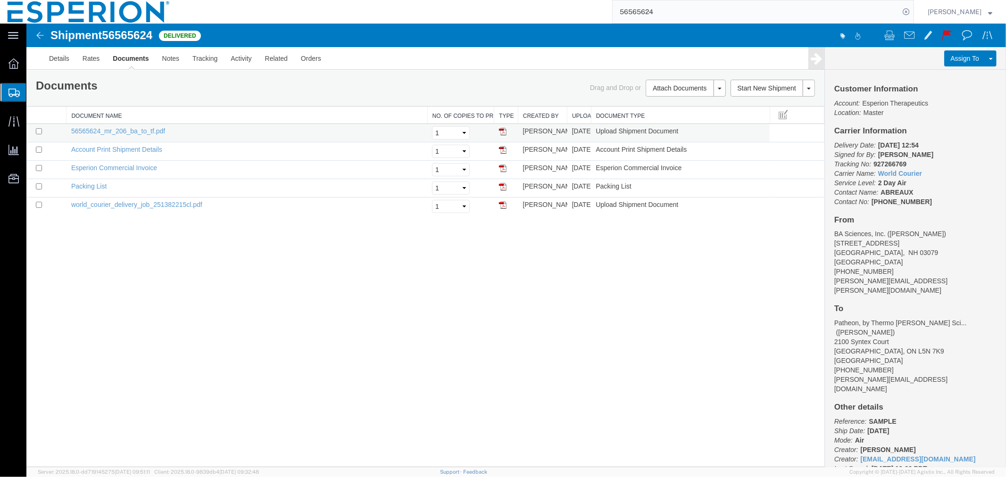
click at [33, 132] on td at bounding box center [46, 133] width 40 height 18
click at [36, 129] on input "checkbox" at bounding box center [38, 131] width 6 height 6
checkbox input "true"
click at [36, 207] on input "checkbox" at bounding box center [38, 204] width 6 height 6
checkbox input "true"
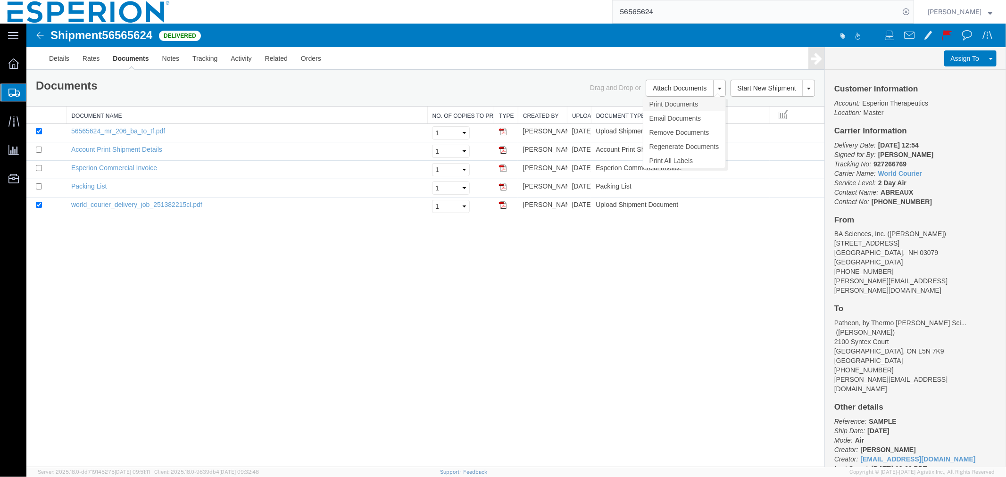
click at [668, 103] on link "Print Documents" at bounding box center [684, 104] width 82 height 14
